Goal: Transaction & Acquisition: Book appointment/travel/reservation

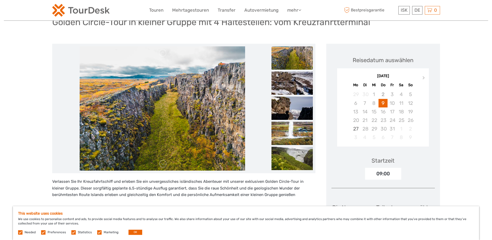
scroll to position [47, 0]
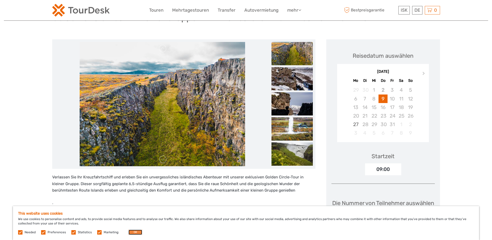
click at [135, 233] on button "OK" at bounding box center [136, 232] width 14 height 5
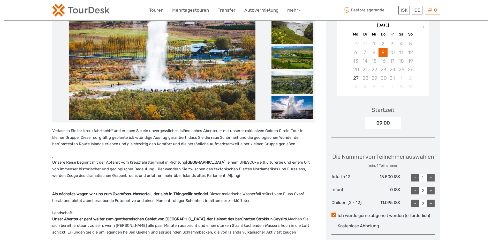
scroll to position [70, 0]
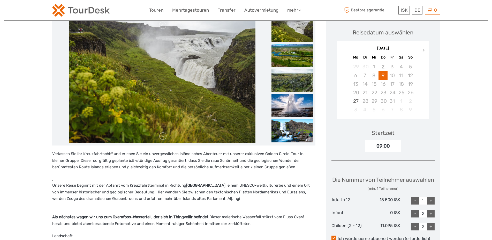
click at [302, 56] on img at bounding box center [292, 55] width 41 height 23
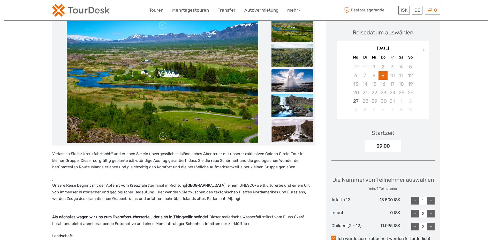
drag, startPoint x: 294, startPoint y: 77, endPoint x: 294, endPoint y: 80, distance: 3.6
click at [294, 77] on img at bounding box center [292, 80] width 41 height 23
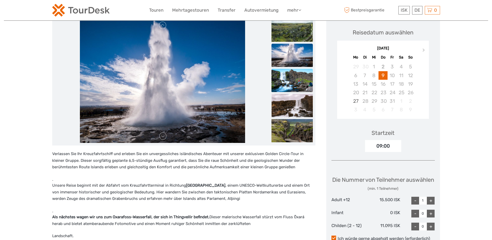
click at [297, 84] on img at bounding box center [292, 80] width 41 height 23
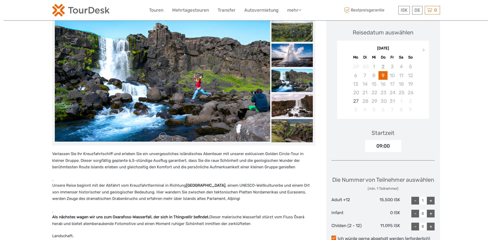
click at [292, 110] on img at bounding box center [292, 105] width 41 height 23
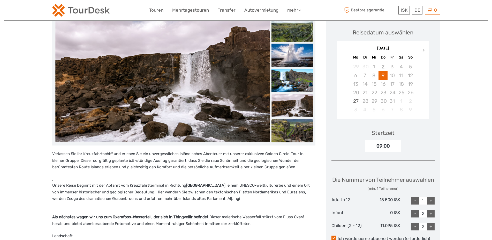
click at [289, 131] on img at bounding box center [292, 130] width 41 height 23
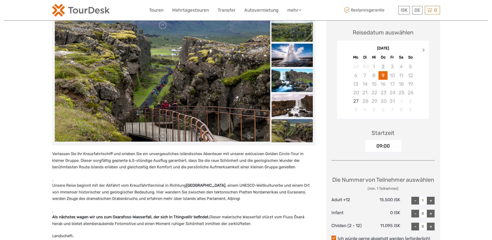
click at [424, 49] on span "Next Month" at bounding box center [424, 51] width 0 height 8
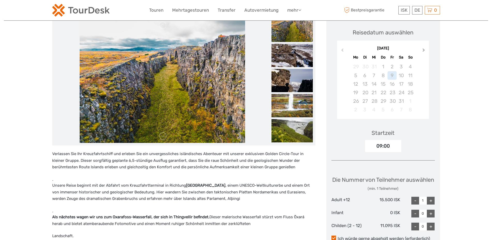
click at [424, 49] on span "Next Month" at bounding box center [424, 51] width 0 height 8
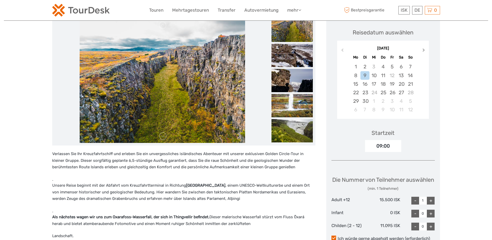
click at [424, 49] on span "Next Month" at bounding box center [424, 51] width 0 height 8
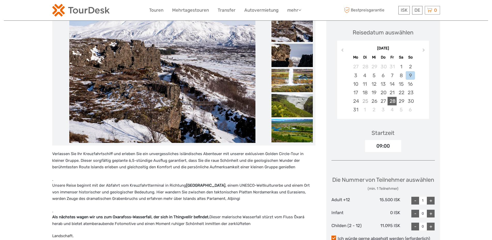
click at [393, 97] on div "28" at bounding box center [392, 101] width 9 height 9
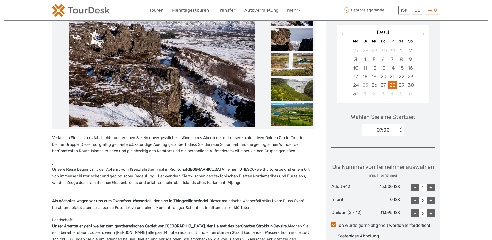
scroll to position [93, 0]
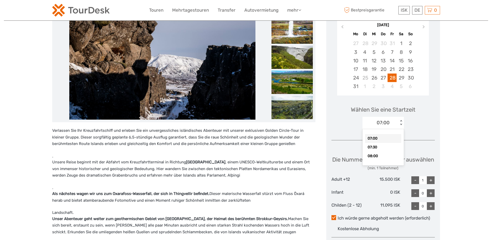
click at [402, 120] on div "< >" at bounding box center [401, 122] width 4 height 5
click at [379, 152] on div "08:00" at bounding box center [383, 156] width 36 height 9
click at [402, 120] on div "< >" at bounding box center [401, 122] width 4 height 5
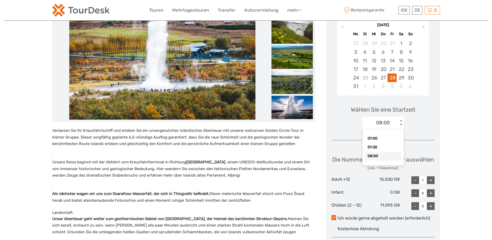
click at [382, 152] on div "08:00" at bounding box center [383, 156] width 36 height 9
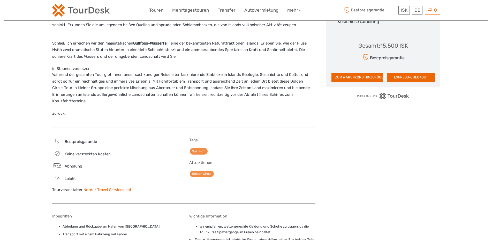
scroll to position [326, 0]
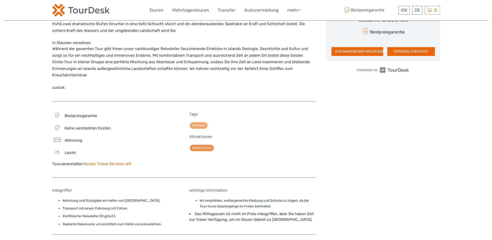
click at [202, 122] on link "Spanisch" at bounding box center [199, 125] width 18 height 6
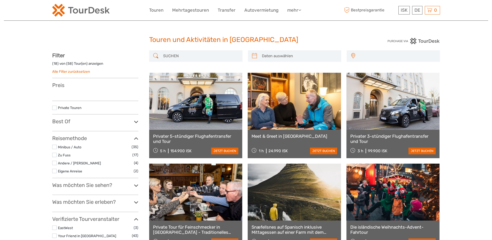
select select
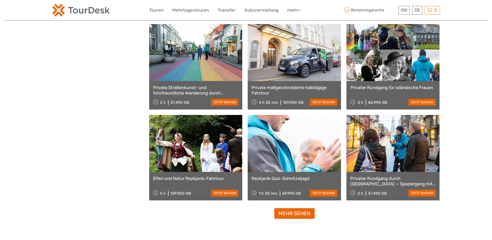
scroll to position [443, 0]
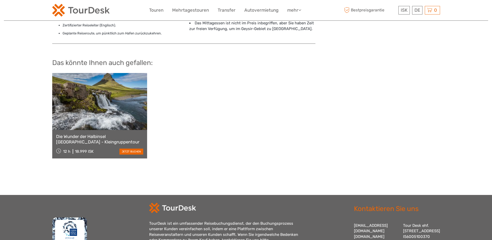
scroll to position [559, 0]
